Goal: Complete application form

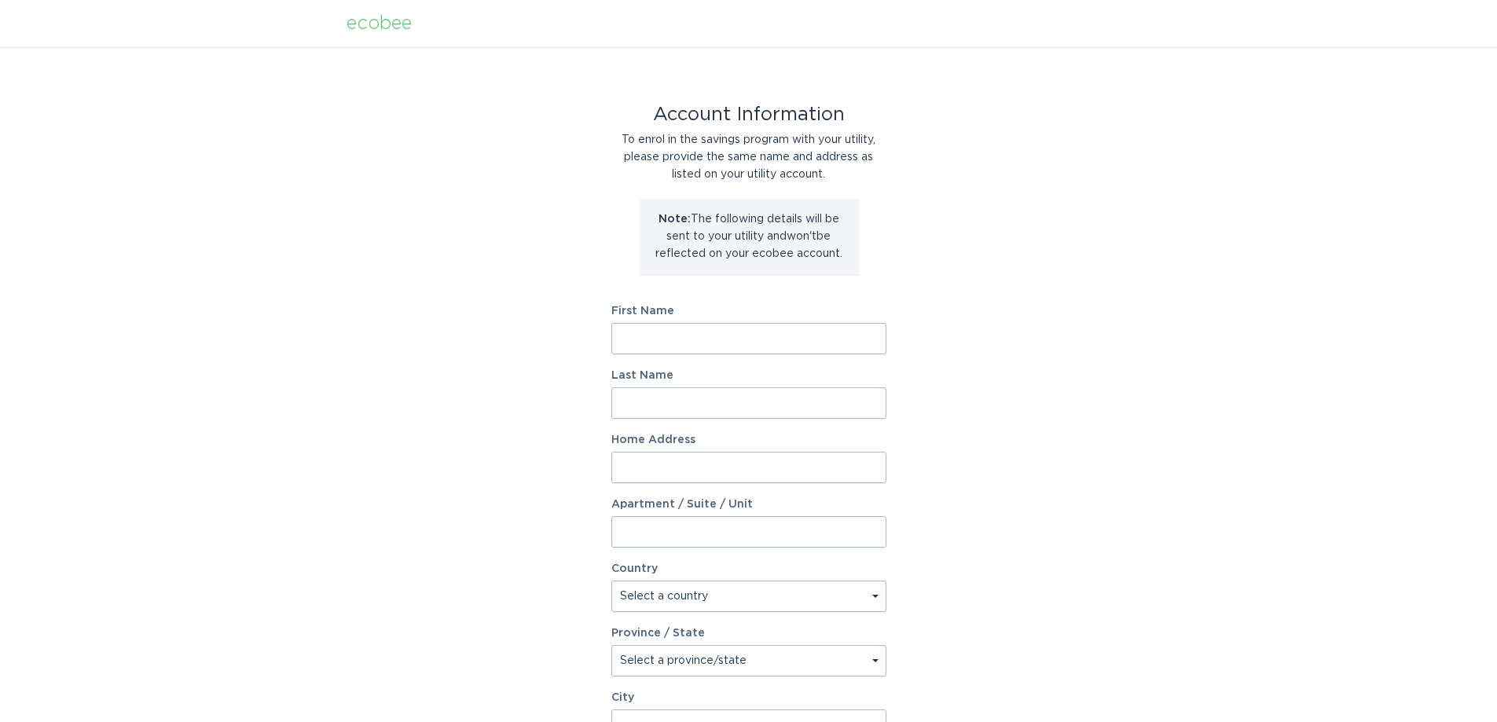
click at [781, 343] on input "First Name" at bounding box center [749, 338] width 275 height 31
type input "Jonathon"
type input "Prater"
type input "18 Daisy Blvd"
select select "US"
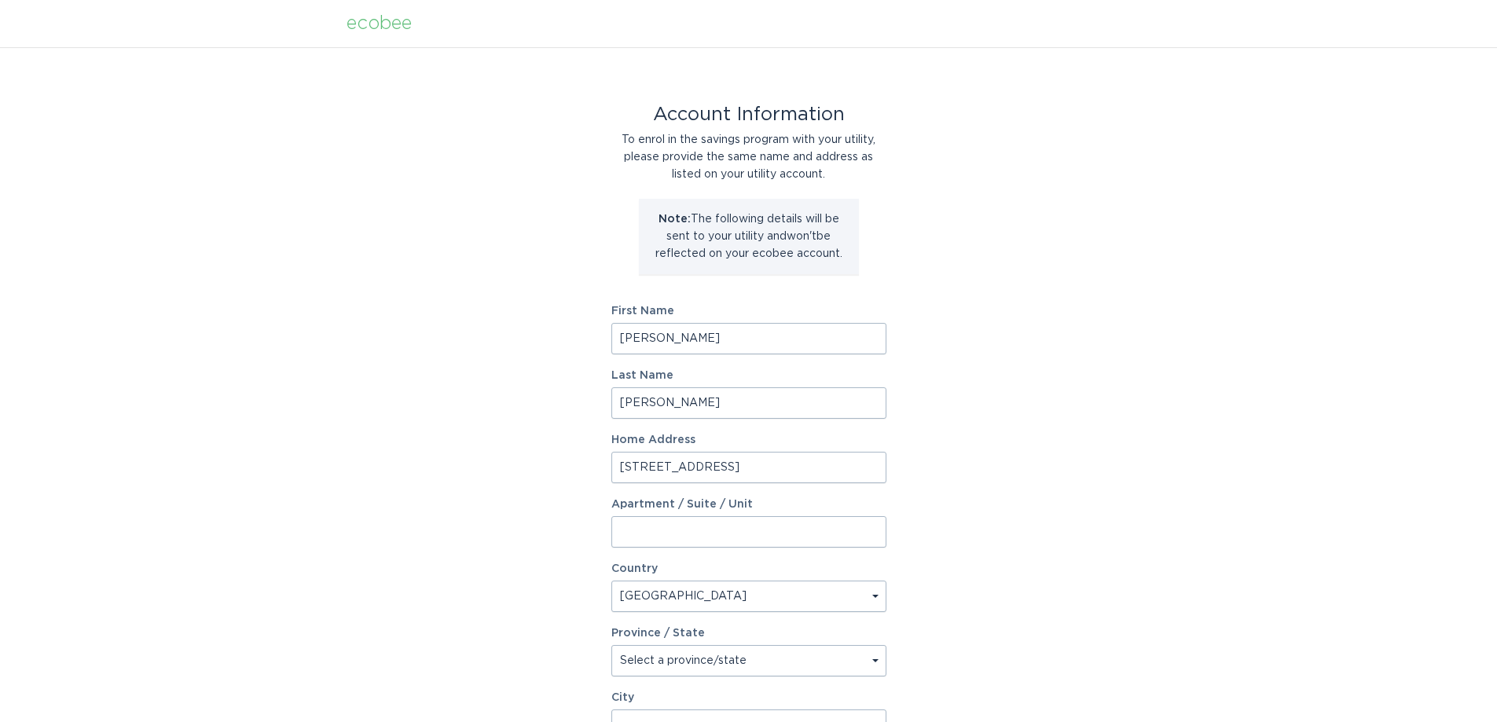
type input "Belleville"
type input "48111"
select select "MI"
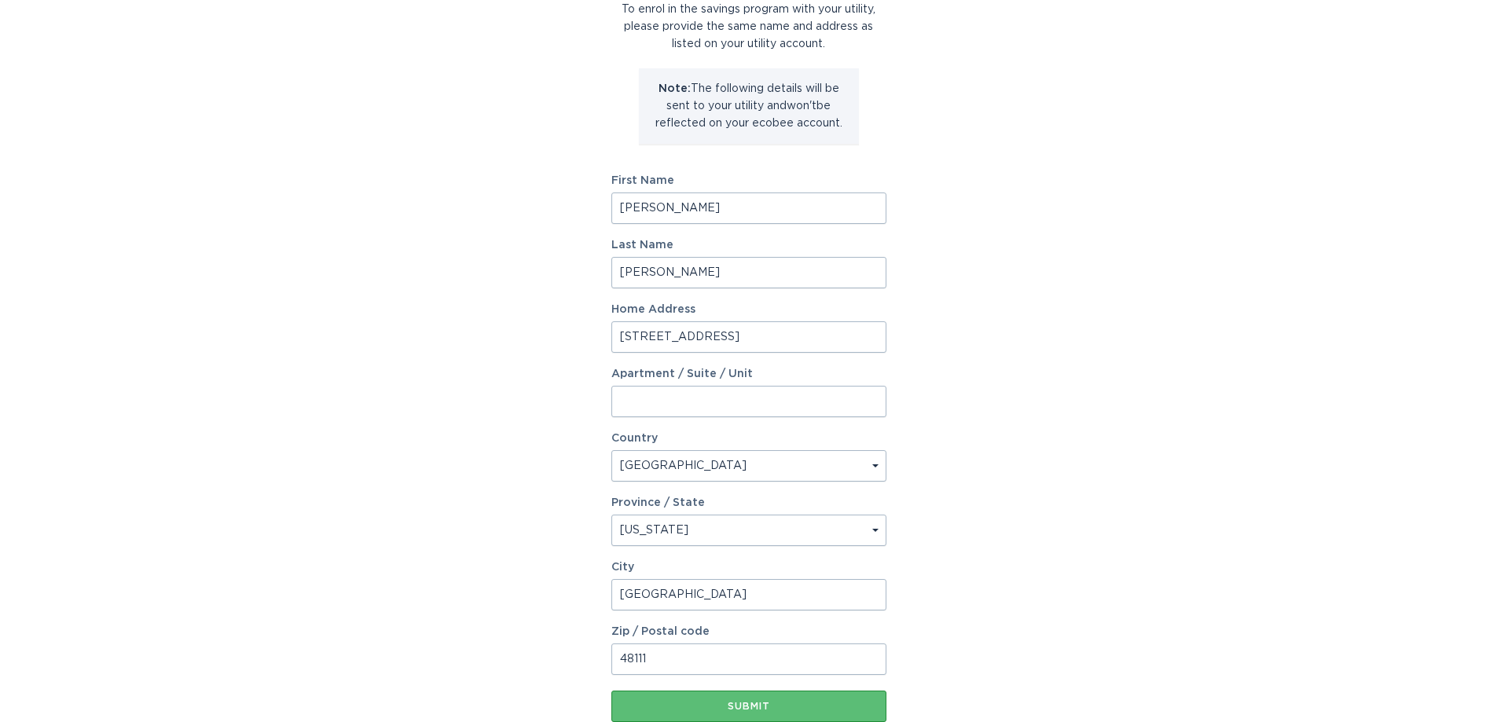
scroll to position [157, 0]
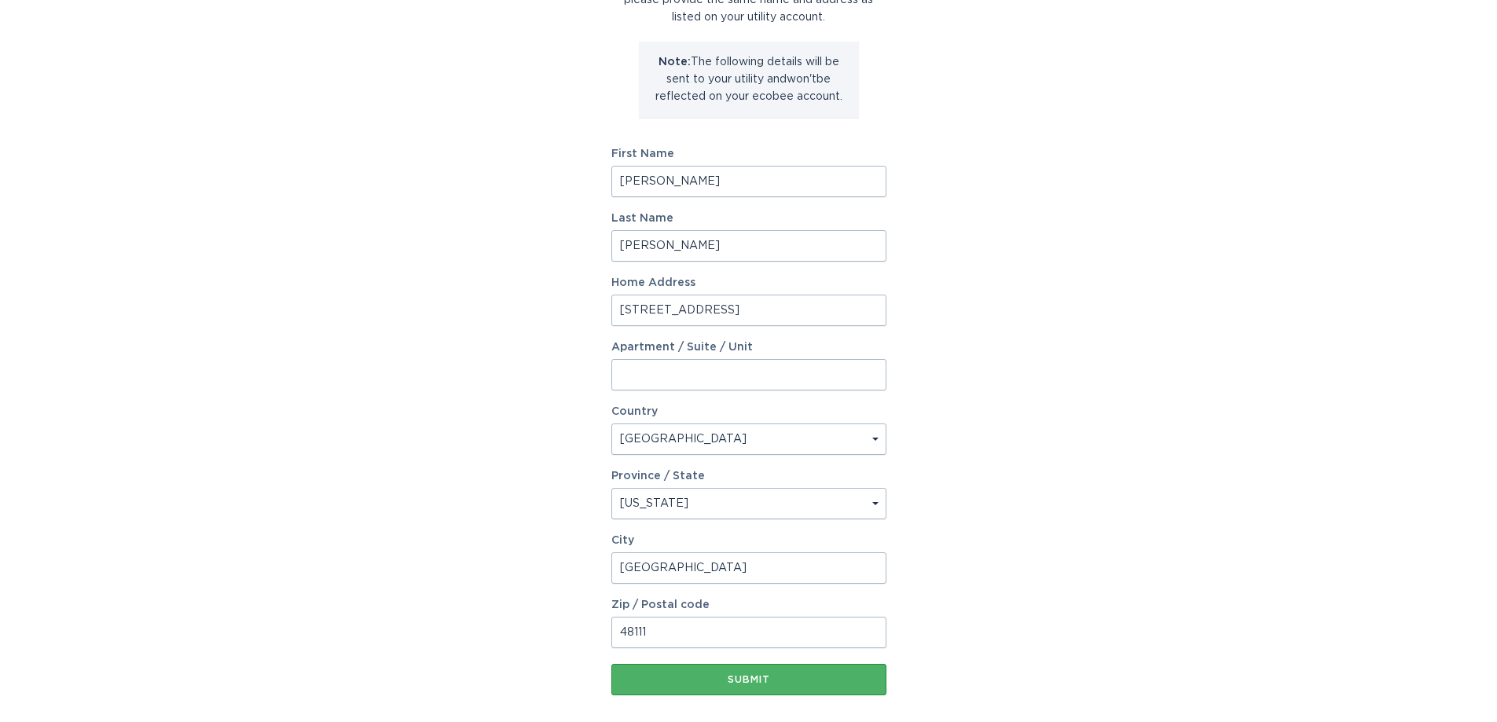
click at [770, 679] on div "Submit" at bounding box center [748, 679] width 259 height 9
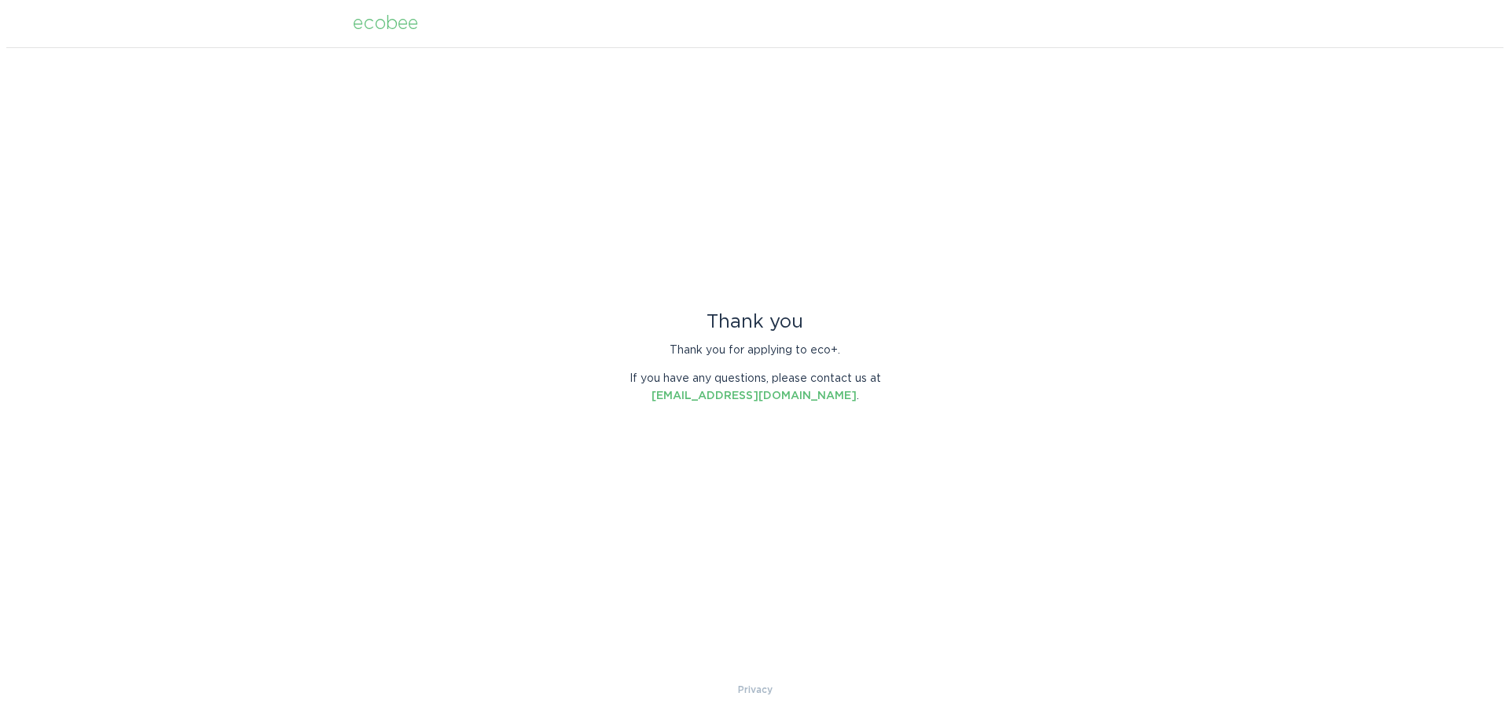
scroll to position [0, 0]
